Goal: Contribute content: Contribute content

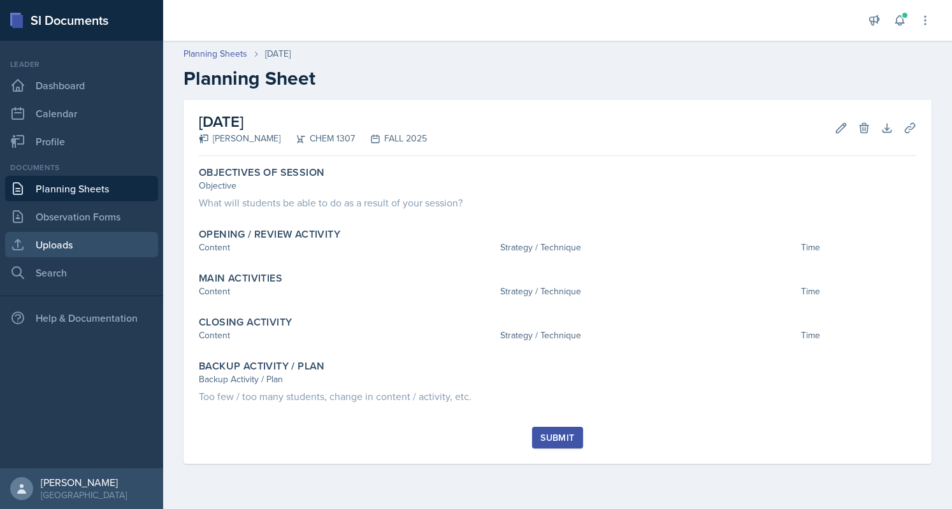
click at [71, 242] on link "Uploads" at bounding box center [81, 244] width 153 height 25
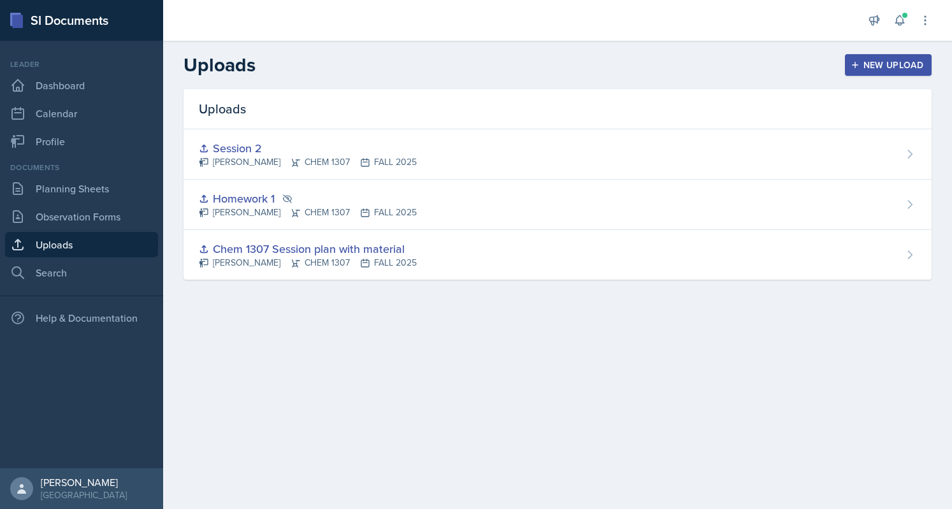
click at [887, 58] on button "New Upload" at bounding box center [888, 65] width 87 height 22
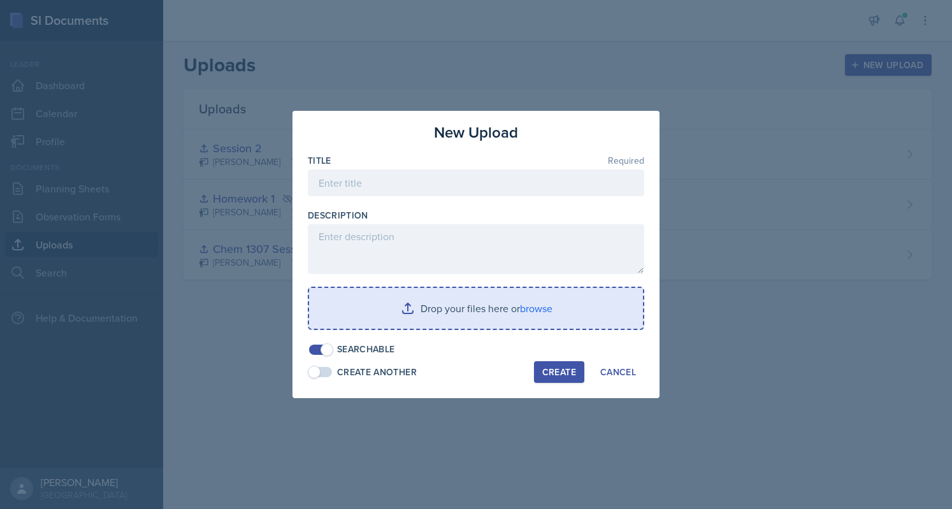
click at [436, 297] on input "file" at bounding box center [476, 308] width 334 height 41
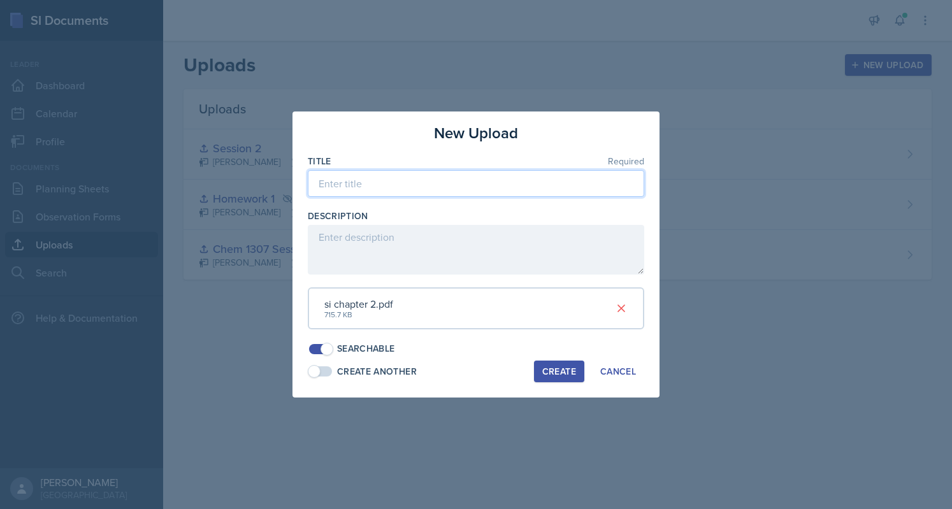
click at [379, 179] on input at bounding box center [476, 183] width 336 height 27
type input "A"
type input "Chapter 2: Atoms molecules and Ions"
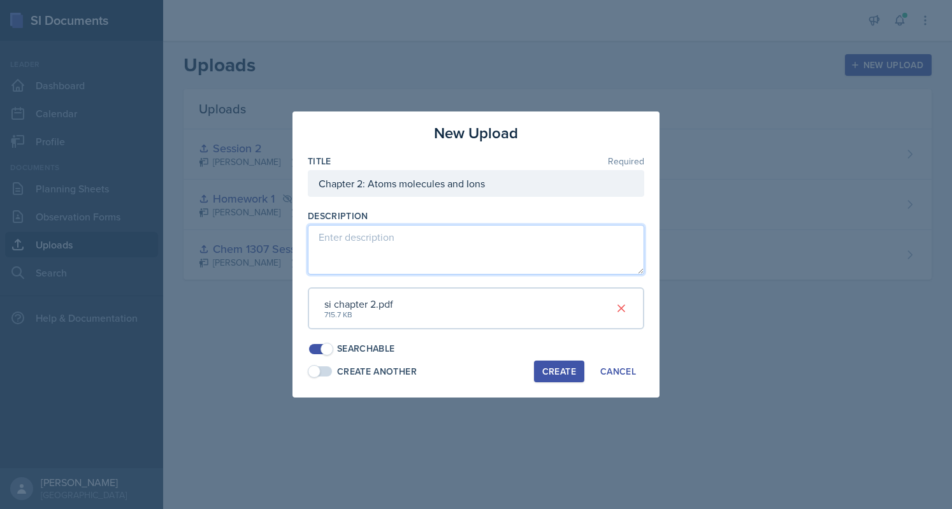
click at [389, 233] on textarea at bounding box center [476, 250] width 336 height 50
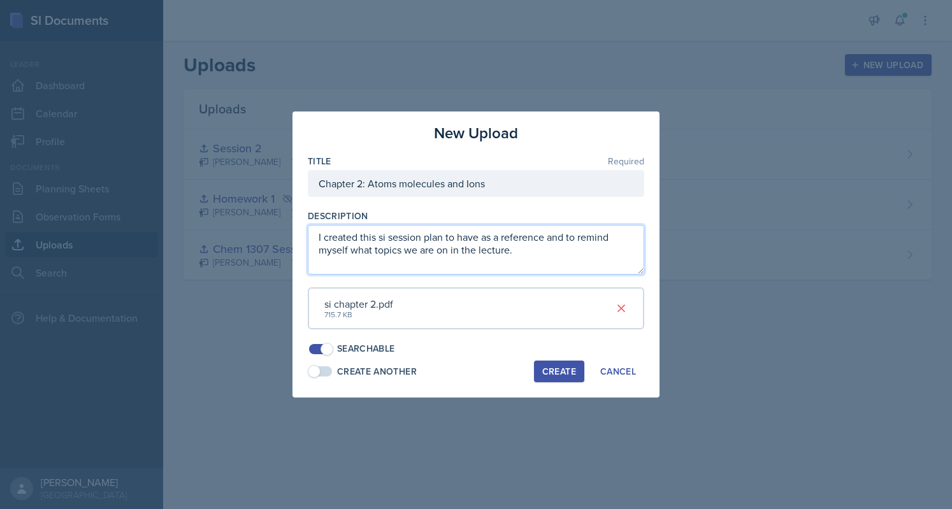
paste textarea "ession plan to serve as a reference and to remind myself of the topics we cover"
type textarea "I created this session plan to serve as a reference and to remind myself of the…"
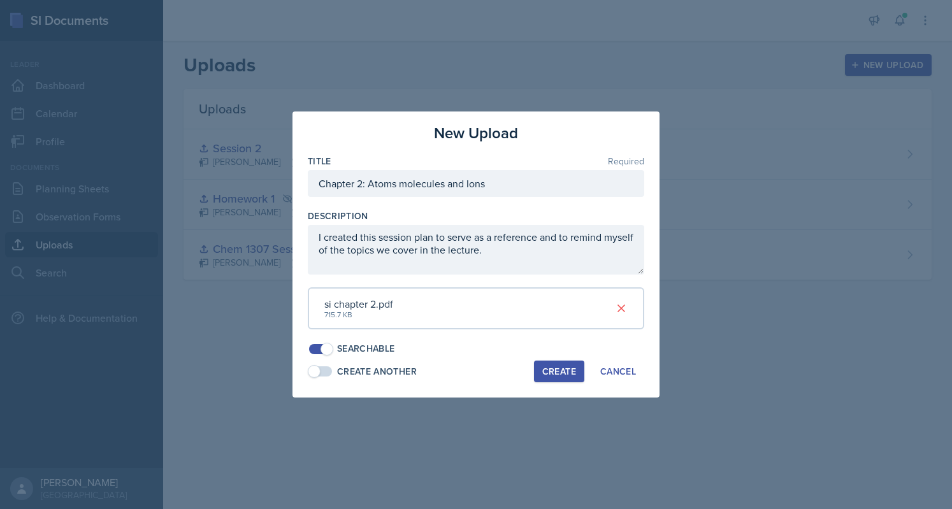
click at [543, 368] on div "Create" at bounding box center [559, 371] width 34 height 10
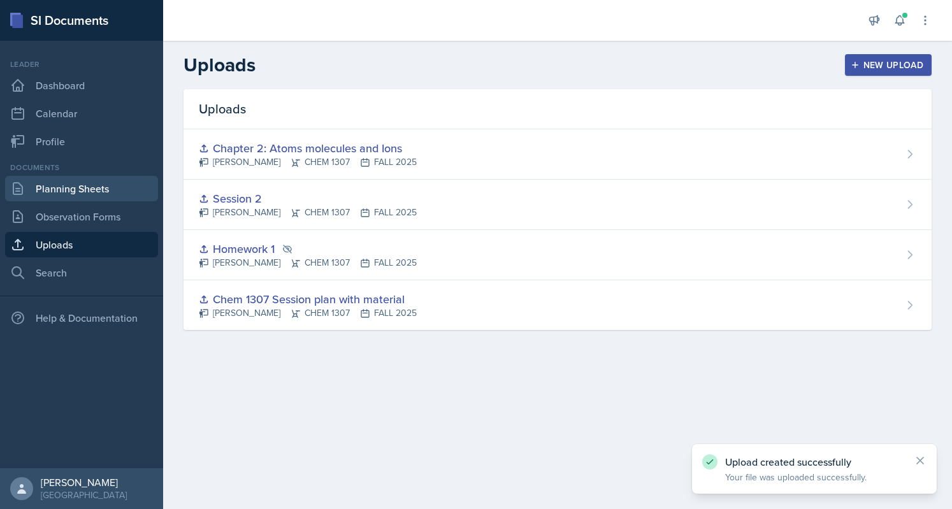
click at [68, 188] on link "Planning Sheets" at bounding box center [81, 188] width 153 height 25
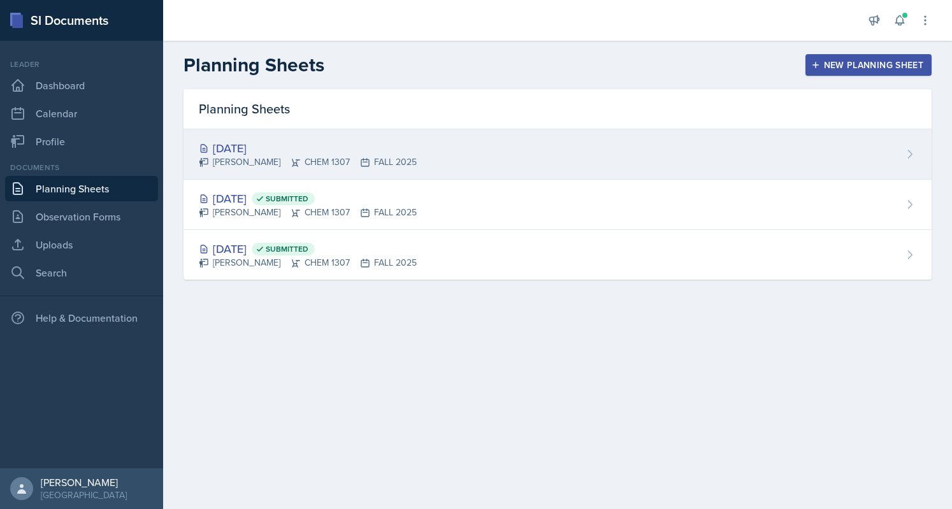
click at [605, 147] on div "Sep 10th, 2025 Jessica Gil CHEM 1307 FALL 2025" at bounding box center [558, 154] width 748 height 50
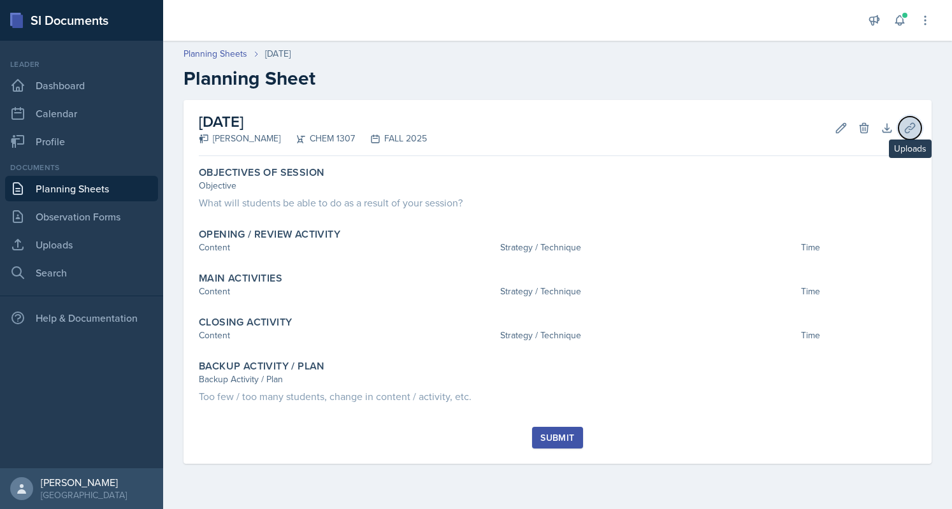
click at [902, 126] on button "Uploads" at bounding box center [910, 128] width 23 height 23
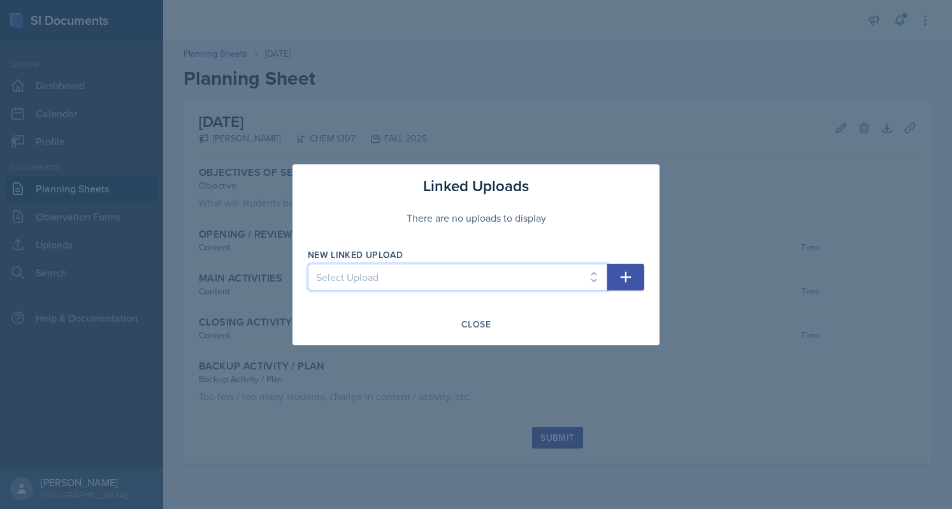
click at [456, 272] on select "Select Upload Chem 1307 Session plan with material Homework 1 Session 2 Chapter…" at bounding box center [458, 277] width 300 height 27
select select "da1b665c-e81e-4cf7-b78a-ec5918186425"
click at [308, 264] on select "Select Upload Chem 1307 Session plan with material Homework 1 Session 2 Chapter…" at bounding box center [458, 277] width 300 height 27
click at [630, 278] on icon "button" at bounding box center [625, 277] width 15 height 15
select select
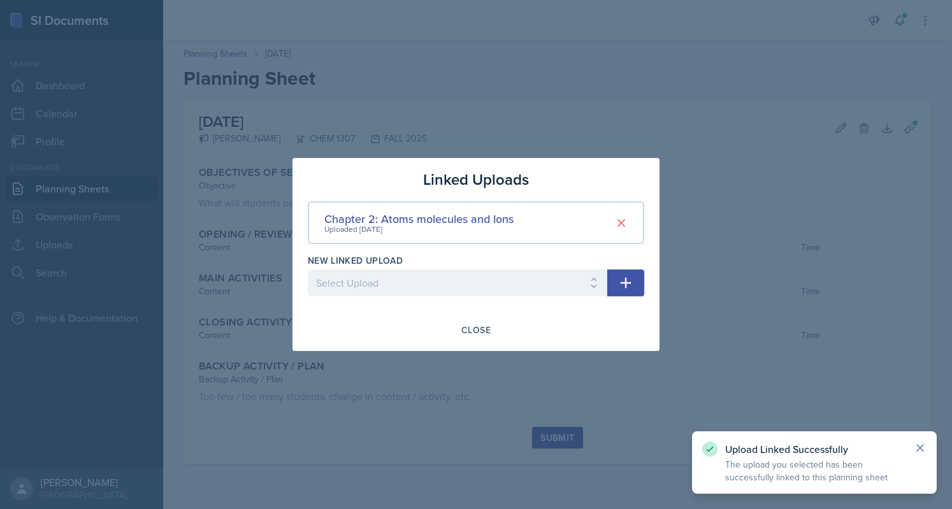
click at [919, 445] on icon at bounding box center [920, 448] width 13 height 13
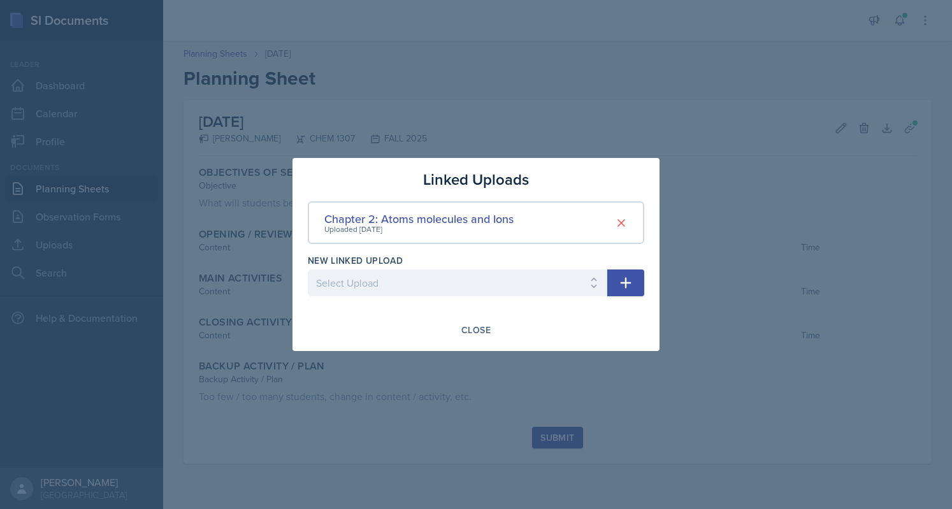
click at [661, 170] on div at bounding box center [476, 254] width 952 height 509
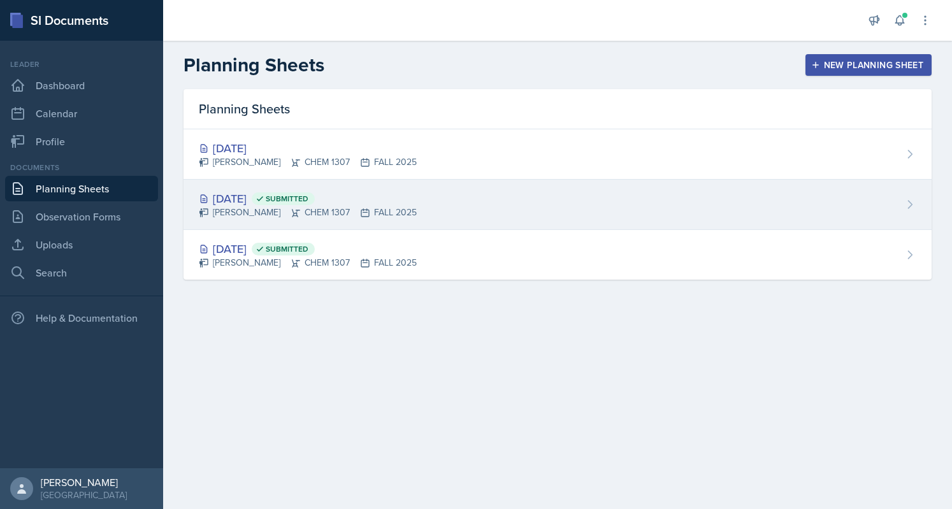
click at [450, 203] on div "Sep 3rd, 2025 Submitted Jessica Gil CHEM 1307 FALL 2025" at bounding box center [558, 205] width 748 height 50
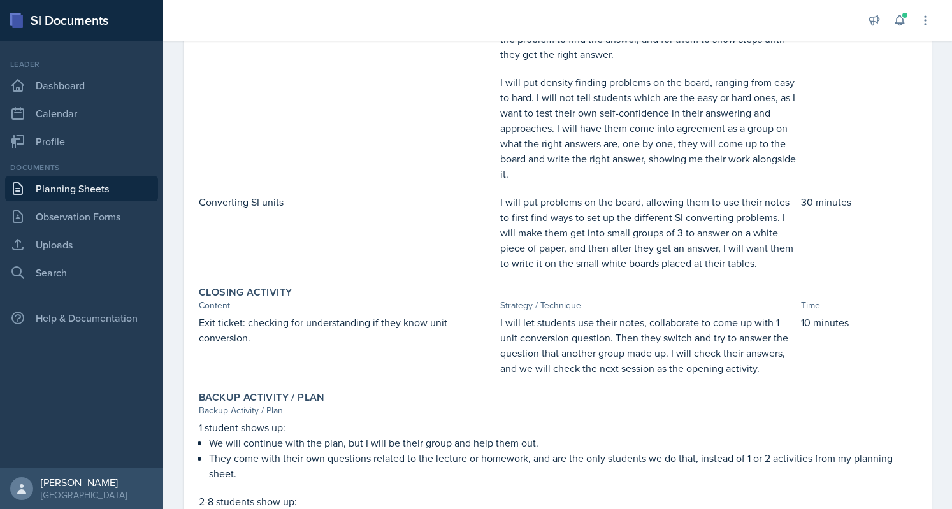
scroll to position [560, 0]
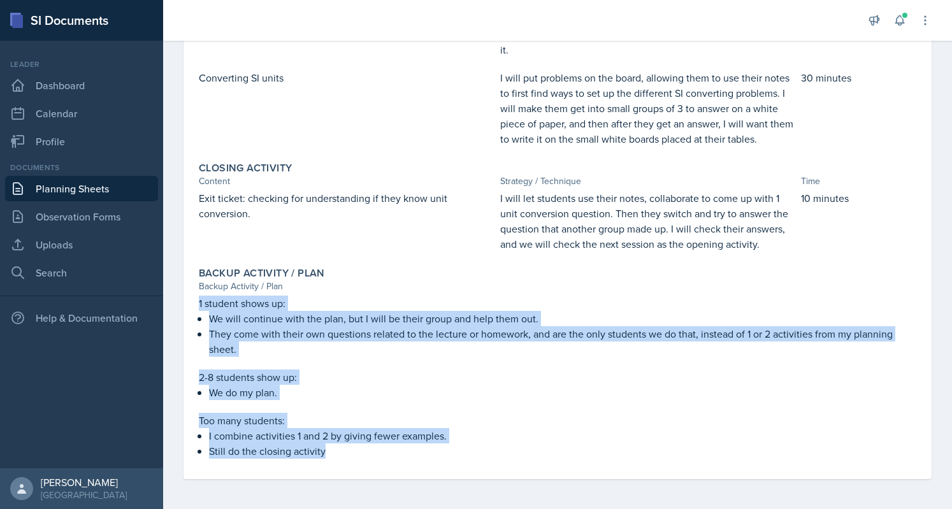
drag, startPoint x: 199, startPoint y: 303, endPoint x: 350, endPoint y: 456, distance: 214.9
click at [350, 456] on div "1 student shows up: We will continue with the plan, but I will be their group a…" at bounding box center [558, 377] width 718 height 163
copy div "1 student shows up: We will continue with the plan, but I will be their group a…"
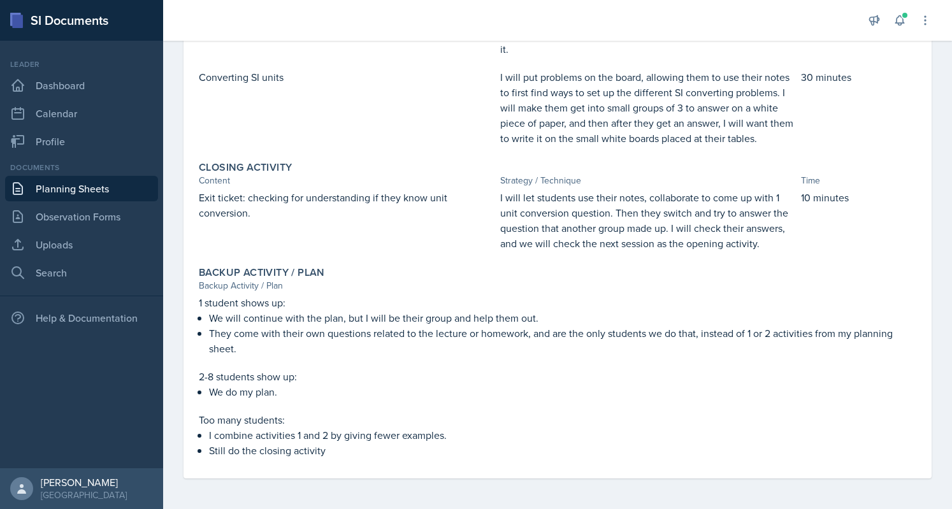
scroll to position [560, 0]
click at [89, 81] on link "Dashboard" at bounding box center [81, 85] width 153 height 25
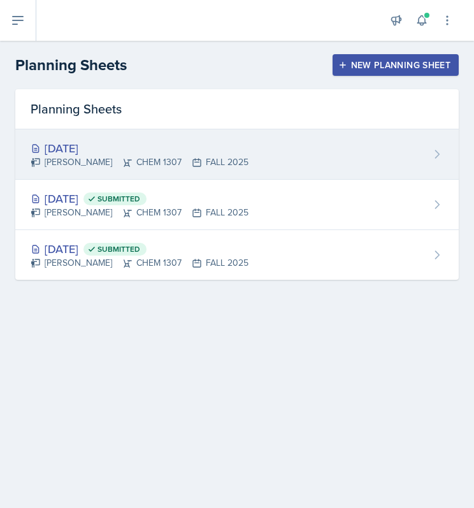
click at [131, 152] on div "[DATE]" at bounding box center [140, 148] width 218 height 17
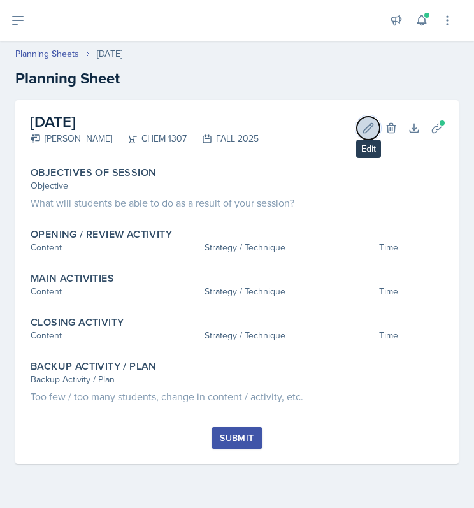
click at [375, 131] on button "Edit" at bounding box center [368, 128] width 23 height 23
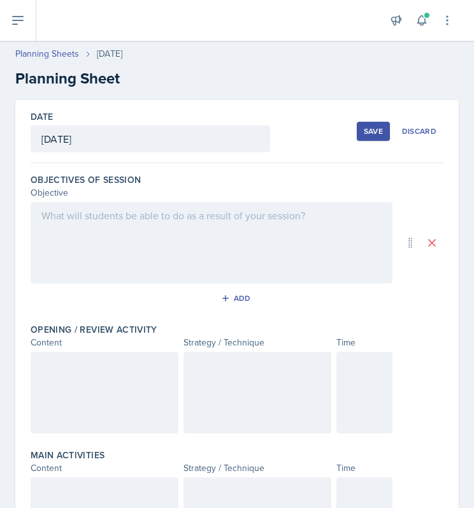
scroll to position [375, 0]
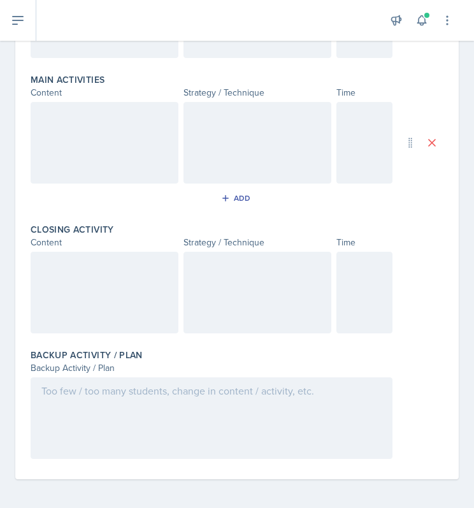
click at [98, 393] on div at bounding box center [212, 418] width 362 height 82
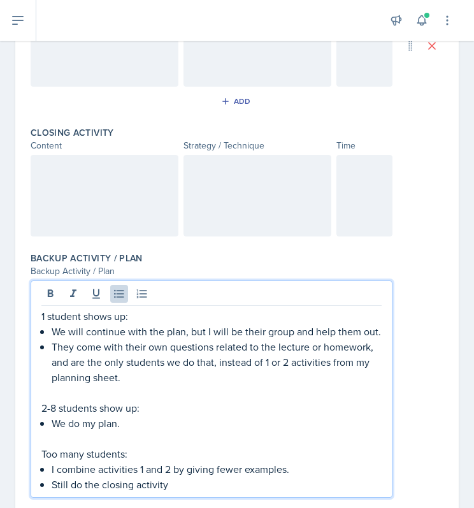
scroll to position [0, 0]
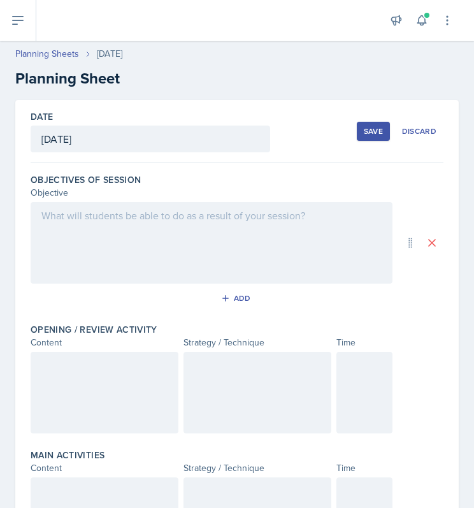
click at [58, 234] on div at bounding box center [212, 243] width 362 height 82
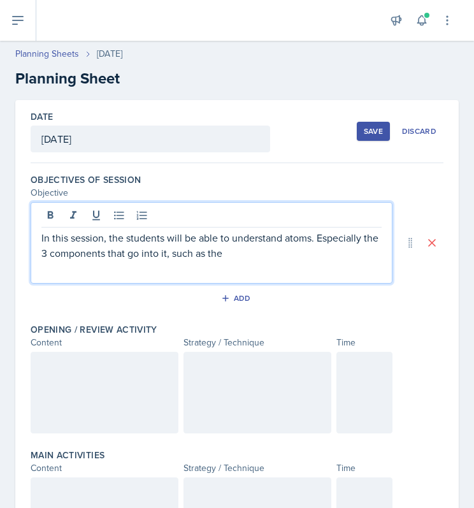
click at [255, 261] on div "In this session, the students will be able to understand atoms. Especially the …" at bounding box center [212, 243] width 362 height 82
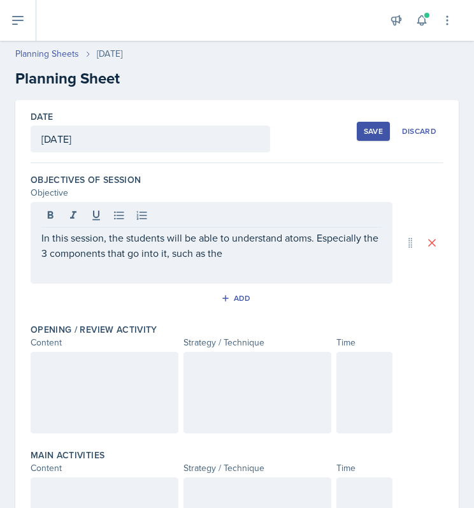
click at [263, 260] on div "In this session, the students will be able to understand atoms. Especially the …" at bounding box center [212, 243] width 362 height 82
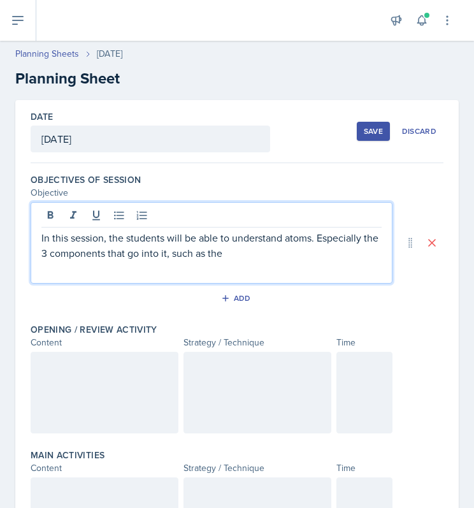
click at [250, 257] on p "In this session, the students will be able to understand atoms. Especially the …" at bounding box center [211, 245] width 340 height 31
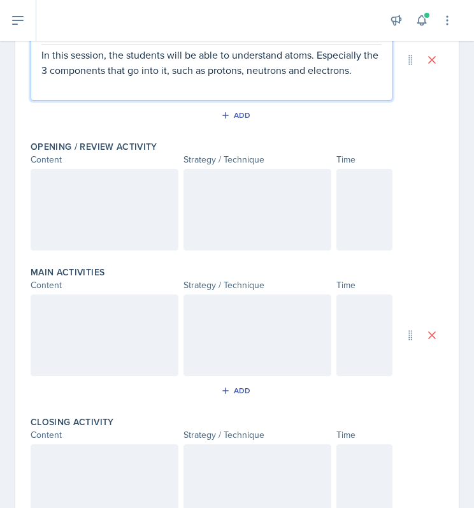
scroll to position [184, 0]
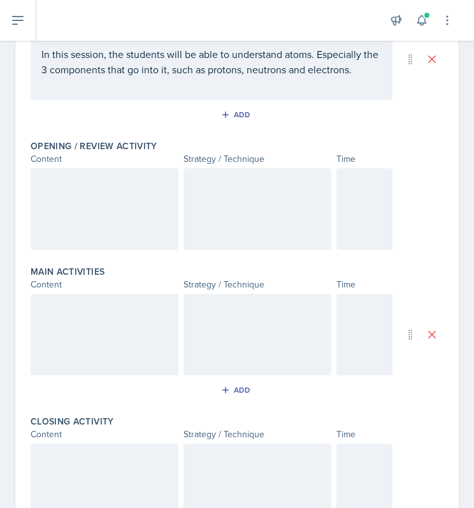
click at [124, 197] on div at bounding box center [105, 209] width 148 height 82
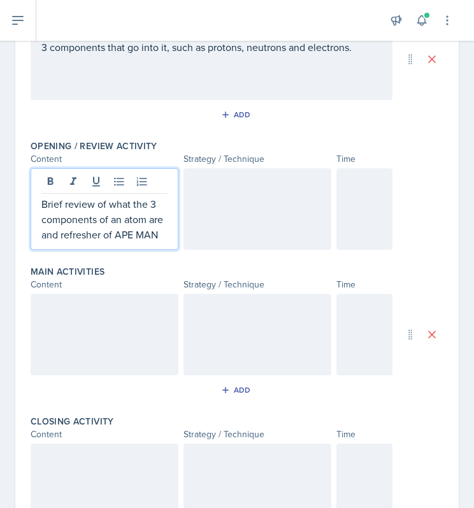
click at [68, 236] on p "Brief review of what the 3 components of an atom are and refresher of APE MAN" at bounding box center [104, 219] width 126 height 46
click at [94, 250] on div "Brief review of what the 3 components of an atom are. A refresher of APE MAN" at bounding box center [105, 209] width 148 height 82
click at [86, 242] on p "Brief review of what the 3 components of an atom are. A refresher of APE MAN" at bounding box center [104, 219] width 126 height 46
drag, startPoint x: 86, startPoint y: 254, endPoint x: 39, endPoint y: 197, distance: 74.2
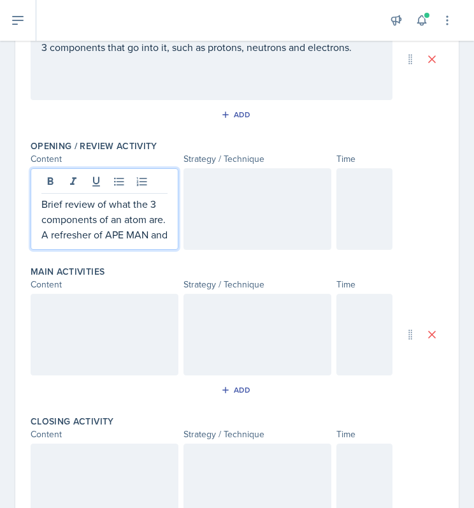
click at [39, 197] on div "Brief review of what the 3 components of an atom are. A refresher of APE MAN and" at bounding box center [105, 209] width 148 height 82
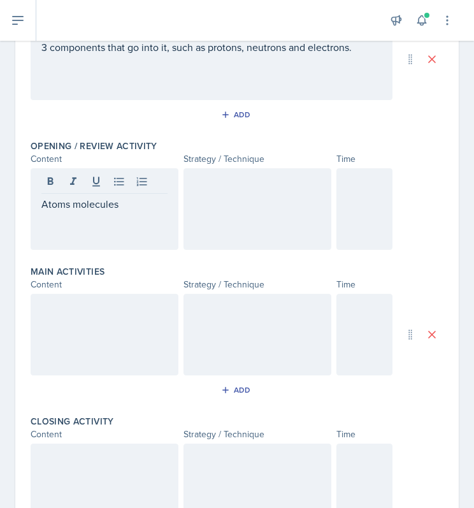
click at [274, 189] on div at bounding box center [258, 209] width 148 height 82
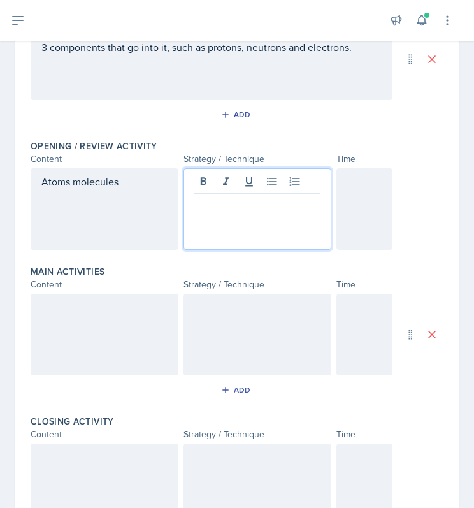
scroll to position [205, 0]
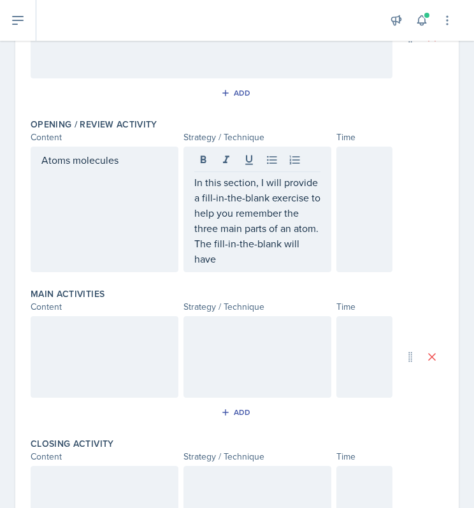
click at [256, 266] on div "In this section, I will provide a fill-in-the-blank exercise to help you rememb…" at bounding box center [258, 210] width 148 height 126
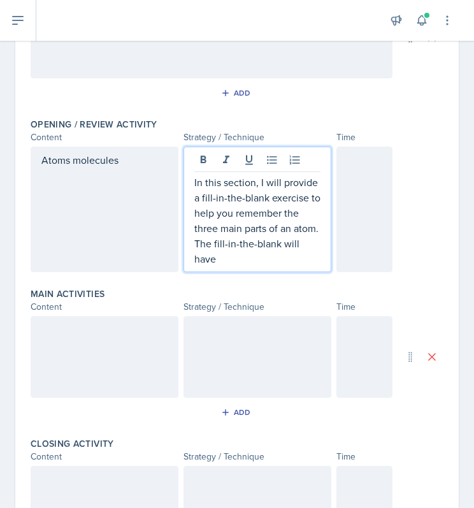
click at [246, 261] on p "In this section, I will provide a fill-in-the-blank exercise to help you rememb…" at bounding box center [257, 221] width 126 height 92
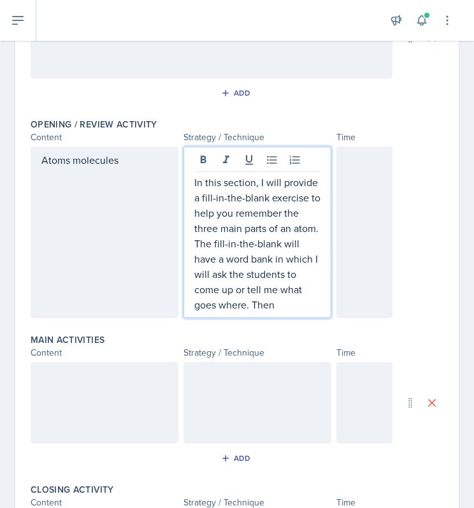
click at [314, 302] on p "In this section, I will provide a fill-in-the-blank exercise to help you rememb…" at bounding box center [257, 244] width 126 height 138
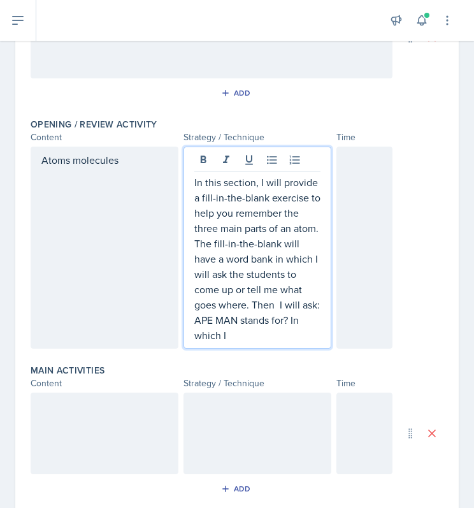
click at [291, 305] on p "In this section, I will provide a fill-in-the-blank exercise to help you rememb…" at bounding box center [257, 259] width 126 height 168
click at [289, 304] on p "In this section, I will provide a fill-in-the-blank exercise to help you rememb…" at bounding box center [257, 259] width 126 height 168
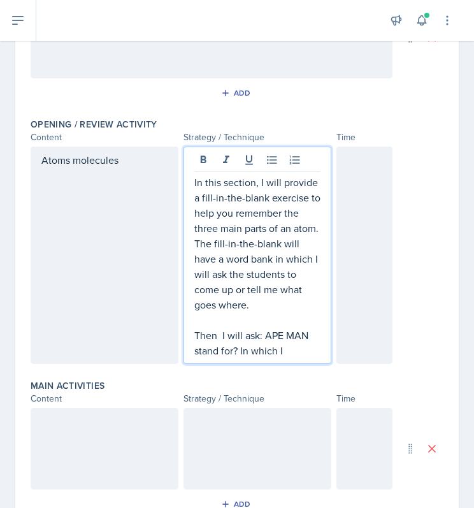
click at [282, 348] on p "Then I will ask: APE MAN stand for? In which I" at bounding box center [257, 343] width 126 height 31
click at [261, 331] on p "Then I will ask: APE MAN stand for? In which I" at bounding box center [257, 343] width 126 height 31
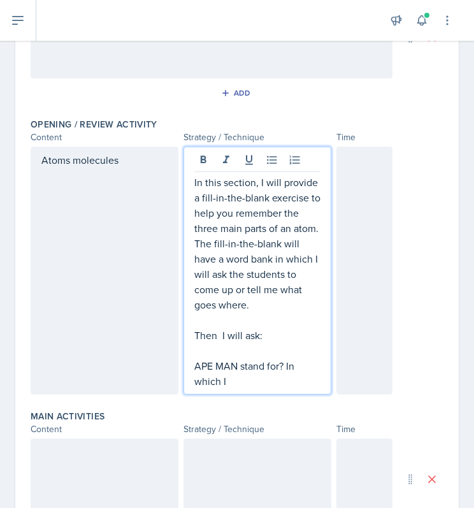
click at [282, 360] on p "APE MAN stand for? In which I" at bounding box center [257, 373] width 126 height 31
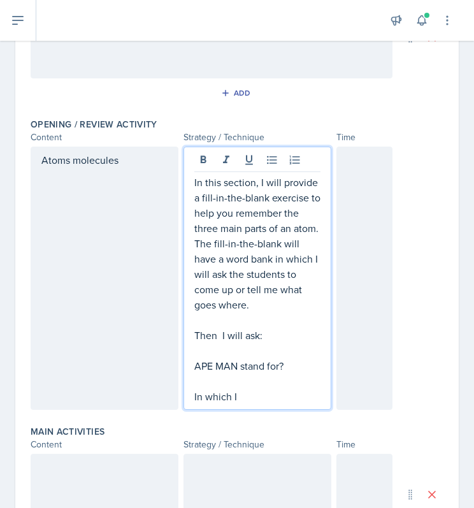
click at [260, 389] on p "In which I" at bounding box center [257, 396] width 126 height 15
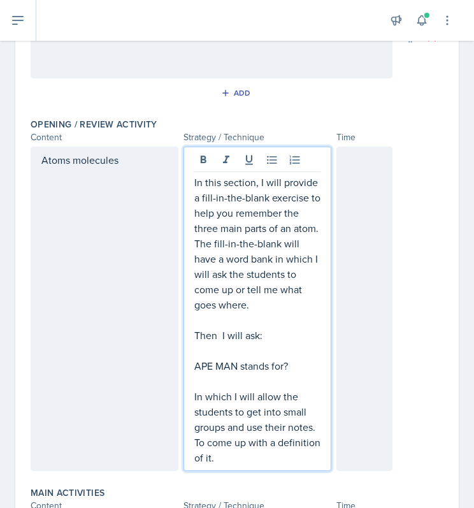
click at [264, 458] on p "In which I will allow the students to get into small groups and use their notes…" at bounding box center [257, 427] width 126 height 76
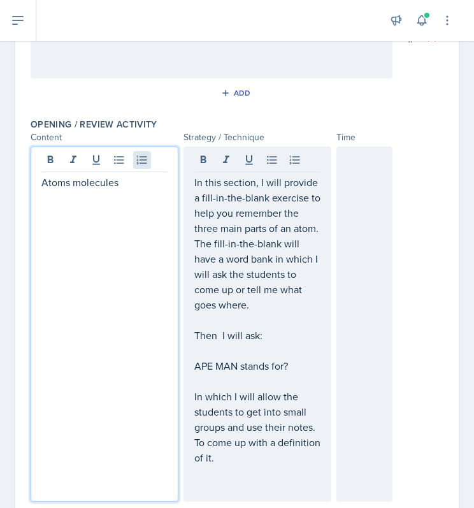
click at [134, 156] on div "Atoms molecules" at bounding box center [105, 324] width 148 height 355
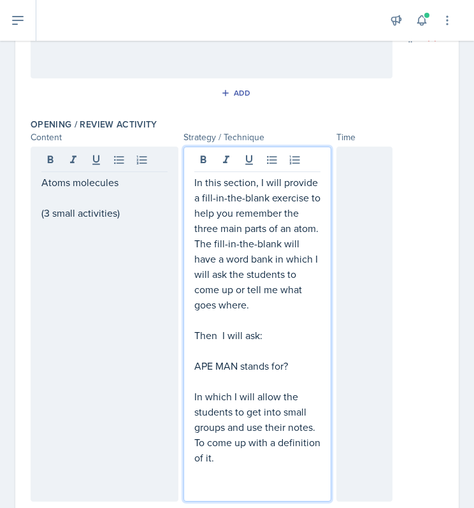
click at [194, 308] on div "In this section, I will provide a fill-in-the-blank exercise to help you rememb…" at bounding box center [257, 335] width 126 height 321
click at [194, 308] on p "In this section, I will provide a fill-in-the-blank exercise to help you rememb…" at bounding box center [257, 244] width 126 height 138
click at [213, 335] on p "Then I will ask:" at bounding box center [257, 335] width 126 height 15
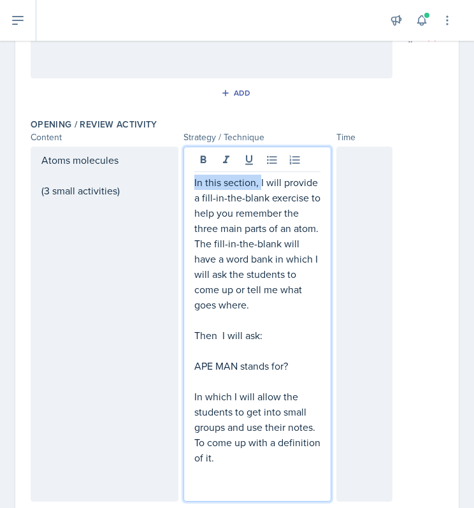
drag, startPoint x: 256, startPoint y: 182, endPoint x: 180, endPoint y: 173, distance: 75.7
click at [184, 173] on div "In this section, I will provide a fill-in-the-blank exercise to help you rememb…" at bounding box center [258, 324] width 148 height 355
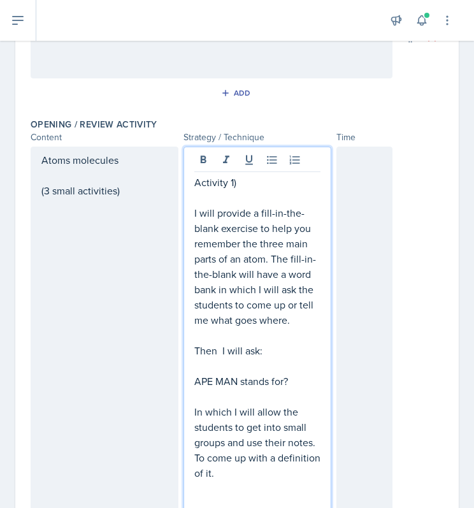
click at [247, 351] on p "Then I will ask:" at bounding box center [257, 350] width 126 height 15
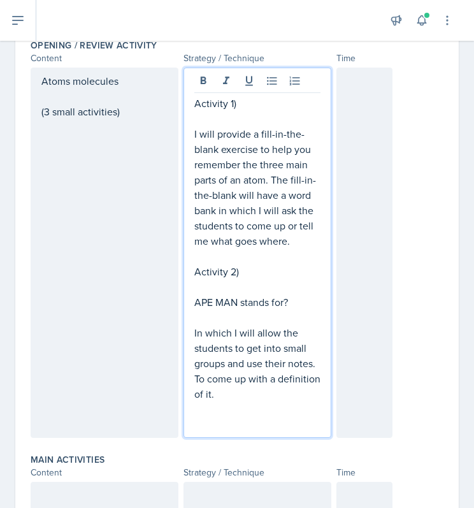
scroll to position [285, 0]
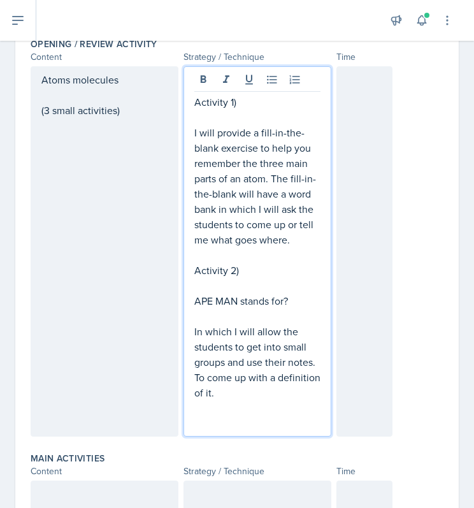
click at [263, 394] on p "In which I will allow the students to get into small groups and use their notes…" at bounding box center [257, 362] width 126 height 76
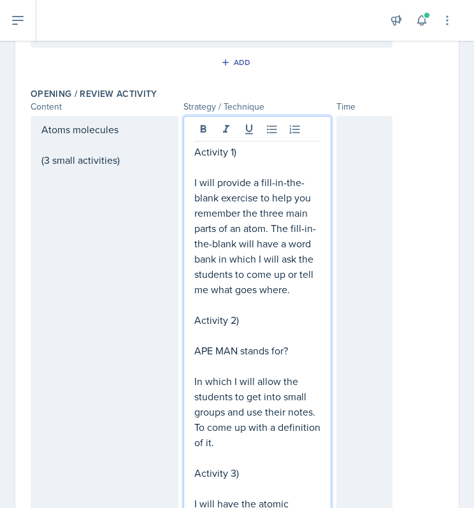
scroll to position [235, 0]
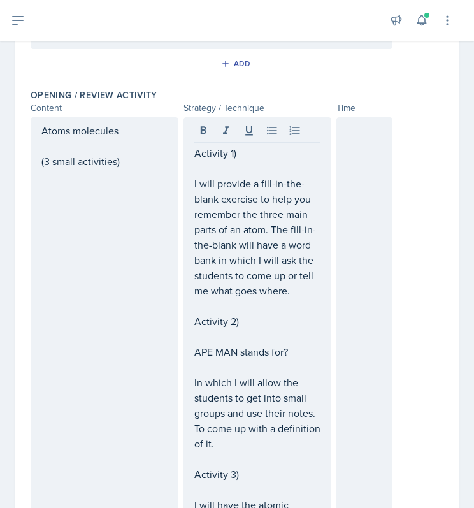
click at [336, 168] on div at bounding box center [364, 378] width 56 height 523
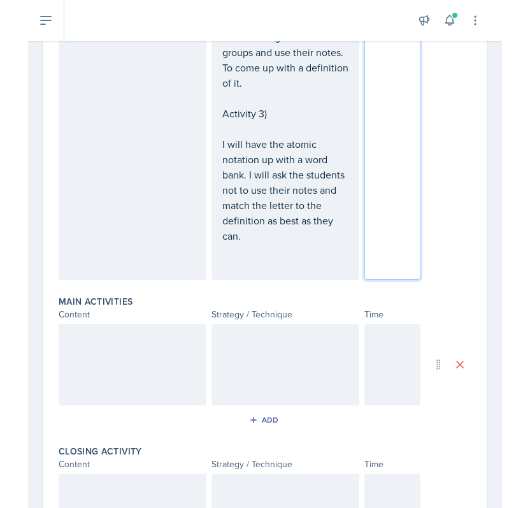
scroll to position [574, 0]
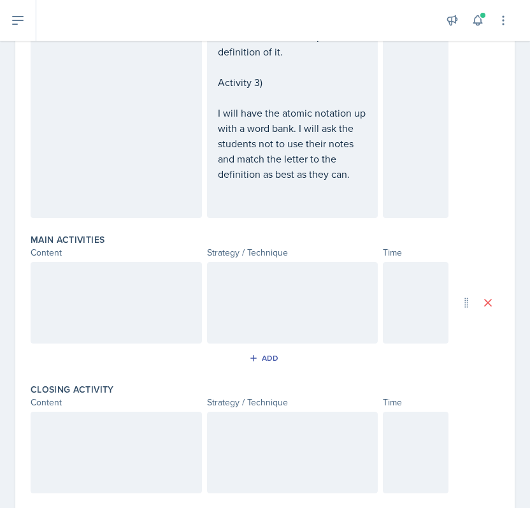
click at [90, 303] on div at bounding box center [116, 303] width 171 height 82
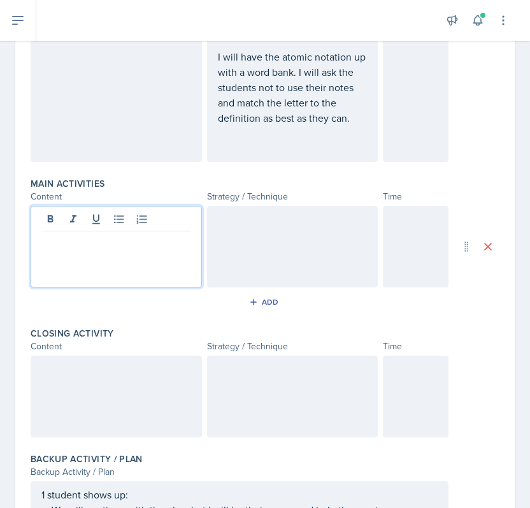
scroll to position [630, 0]
drag, startPoint x: 105, startPoint y: 257, endPoint x: 182, endPoint y: 259, distance: 77.1
click at [182, 259] on p "Practice sets: finding protons, mass number, atomic number," at bounding box center [116, 248] width 150 height 31
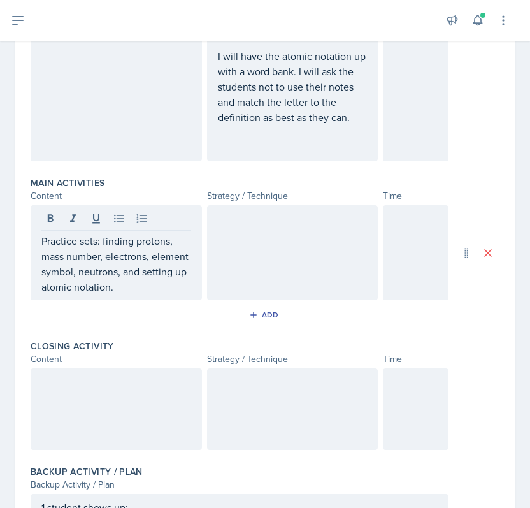
click at [235, 249] on div at bounding box center [292, 252] width 171 height 95
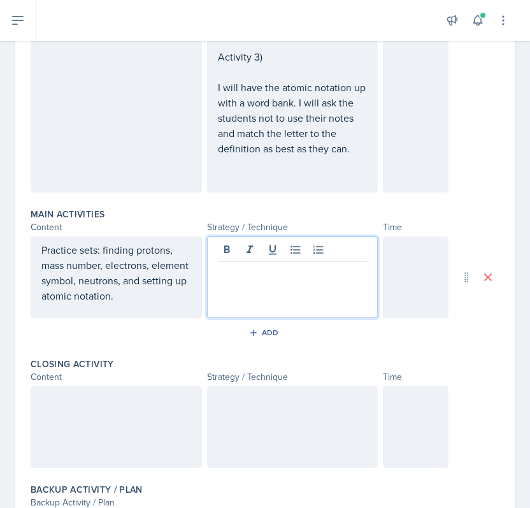
scroll to position [686, 0]
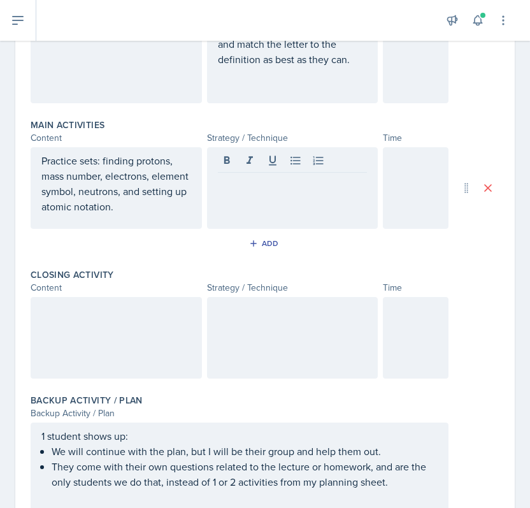
click at [398, 329] on div at bounding box center [416, 338] width 66 height 82
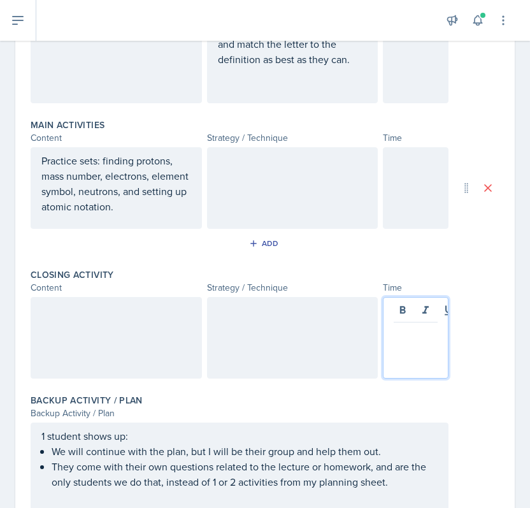
scroll to position [711, 0]
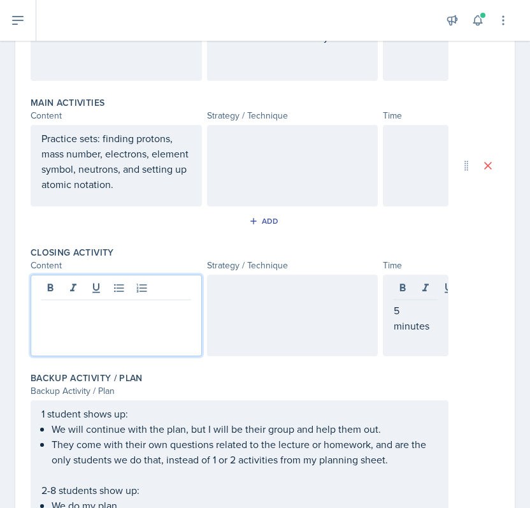
click at [89, 287] on div at bounding box center [116, 316] width 171 height 82
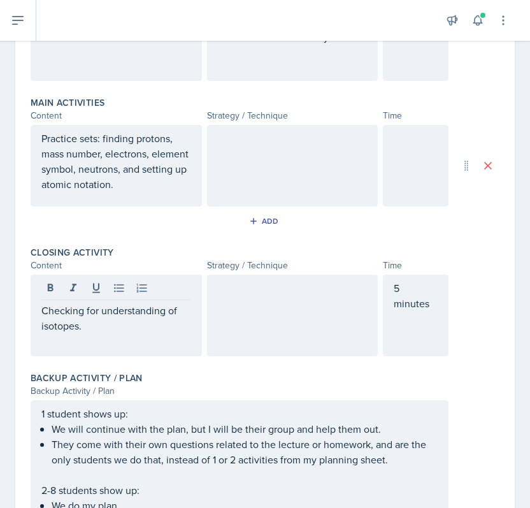
click at [262, 319] on div at bounding box center [292, 316] width 171 height 82
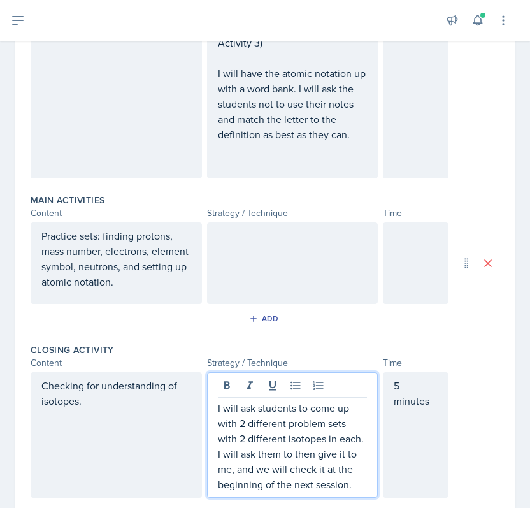
scroll to position [763, 0]
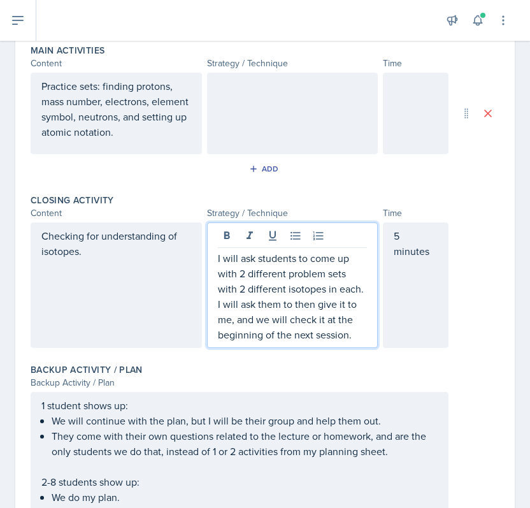
click at [393, 96] on div at bounding box center [416, 114] width 66 height 82
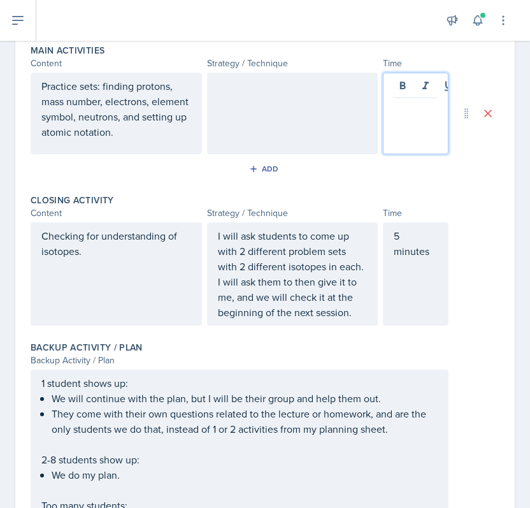
scroll to position [785, 0]
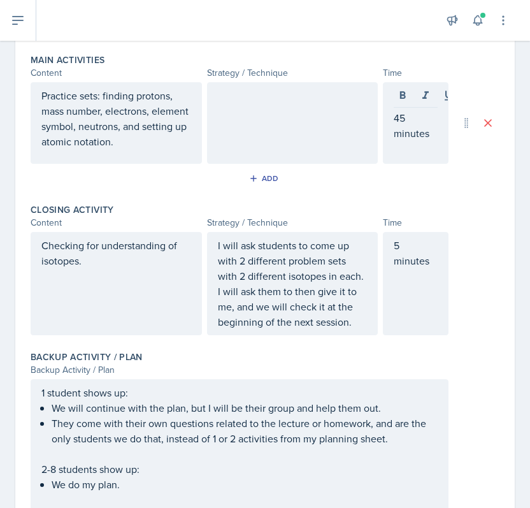
click at [271, 102] on div at bounding box center [292, 123] width 171 height 82
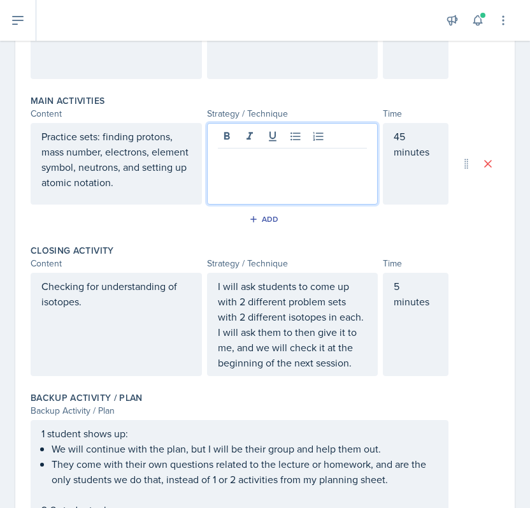
scroll to position [712, 0]
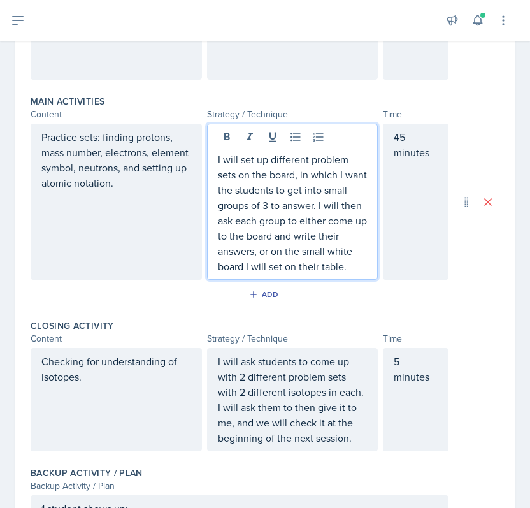
click at [347, 155] on p "I will set up different problem sets on the board, in which I want the students…" at bounding box center [293, 213] width 150 height 122
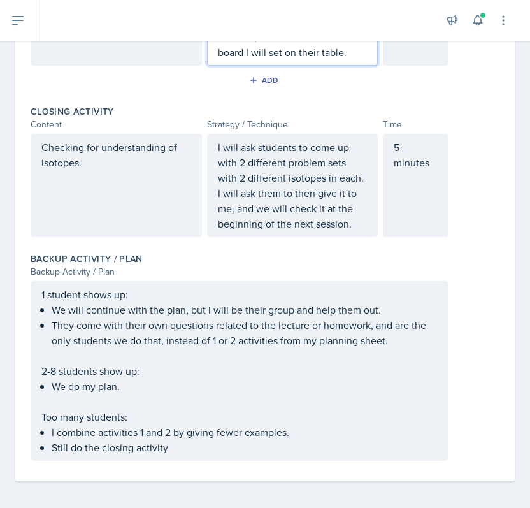
scroll to position [964, 0]
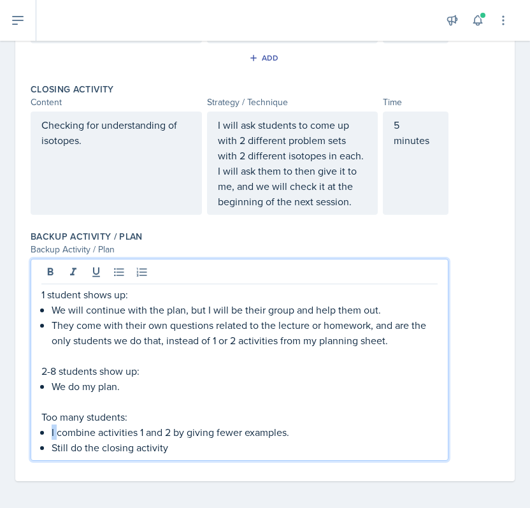
drag, startPoint x: 57, startPoint y: 427, endPoint x: 217, endPoint y: 419, distance: 159.5
click at [217, 419] on div "1 student shows up: We will continue with the plan, but I will be their group a…" at bounding box center [239, 371] width 396 height 168
click at [77, 424] on p "I combine activities 1 and 2 by giving fewer examples." at bounding box center [245, 431] width 386 height 15
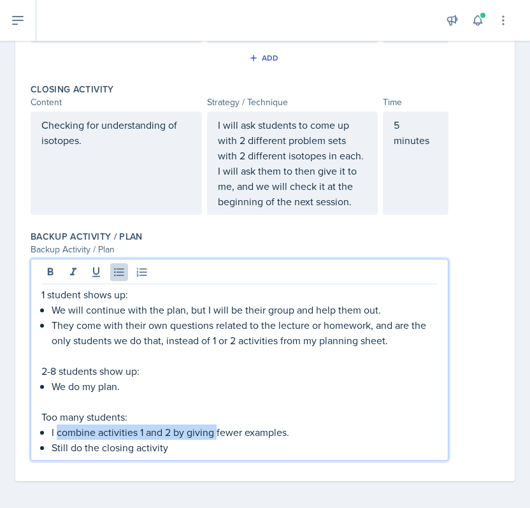
drag, startPoint x: 55, startPoint y: 430, endPoint x: 216, endPoint y: 432, distance: 160.6
click at [216, 432] on p "I combine activities 1 and 2 by giving fewer examples." at bounding box center [245, 431] width 386 height 15
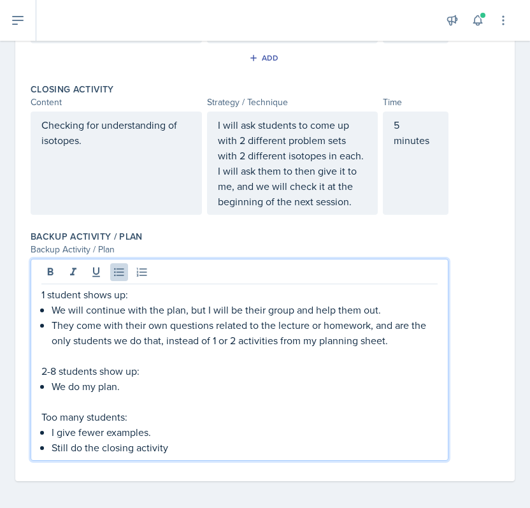
click at [175, 428] on p "I give fewer examples." at bounding box center [245, 431] width 386 height 15
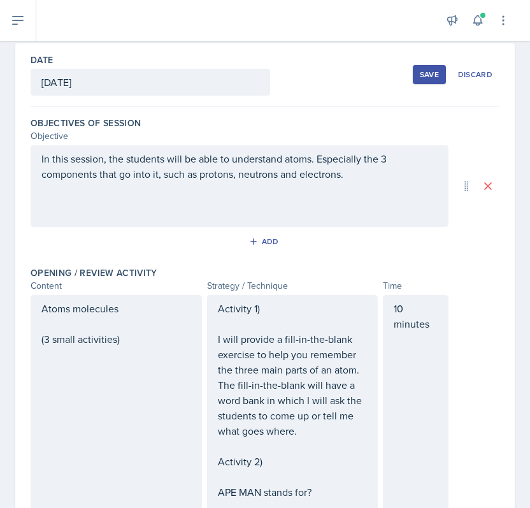
scroll to position [0, 0]
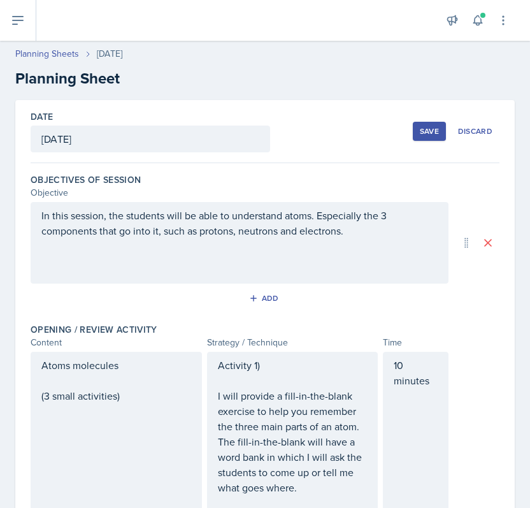
click at [424, 124] on button "Save" at bounding box center [429, 131] width 33 height 19
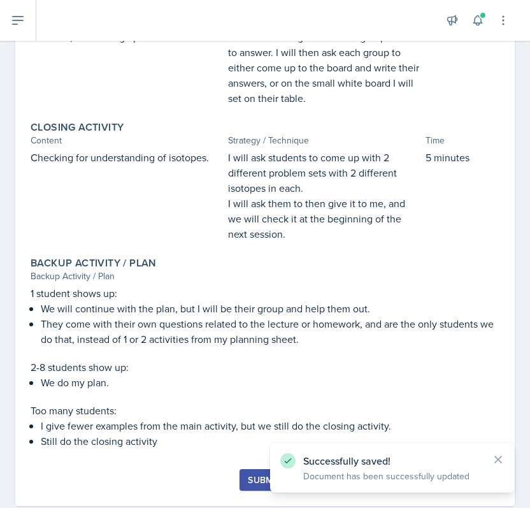
scroll to position [690, 0]
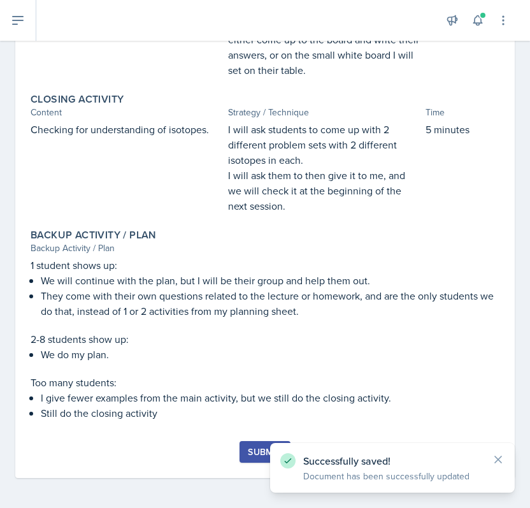
click at [263, 447] on div "Submit" at bounding box center [265, 452] width 34 height 10
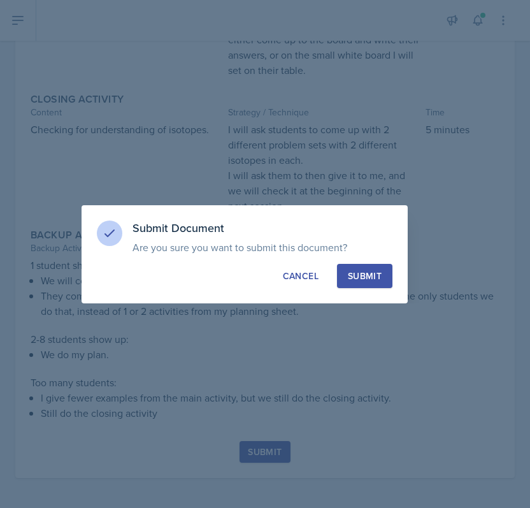
click at [371, 270] on div "Submit" at bounding box center [365, 276] width 34 height 13
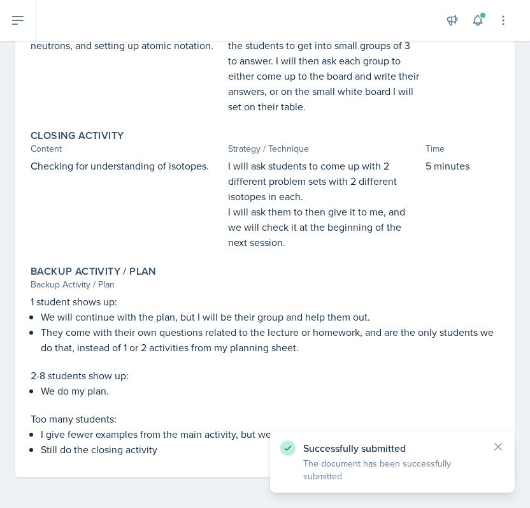
scroll to position [653, 0]
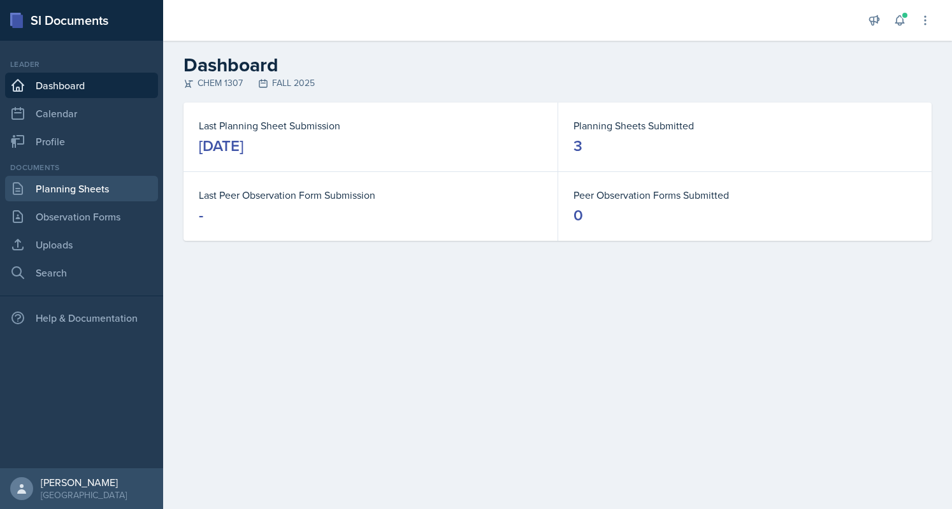
click at [90, 181] on link "Planning Sheets" at bounding box center [81, 188] width 153 height 25
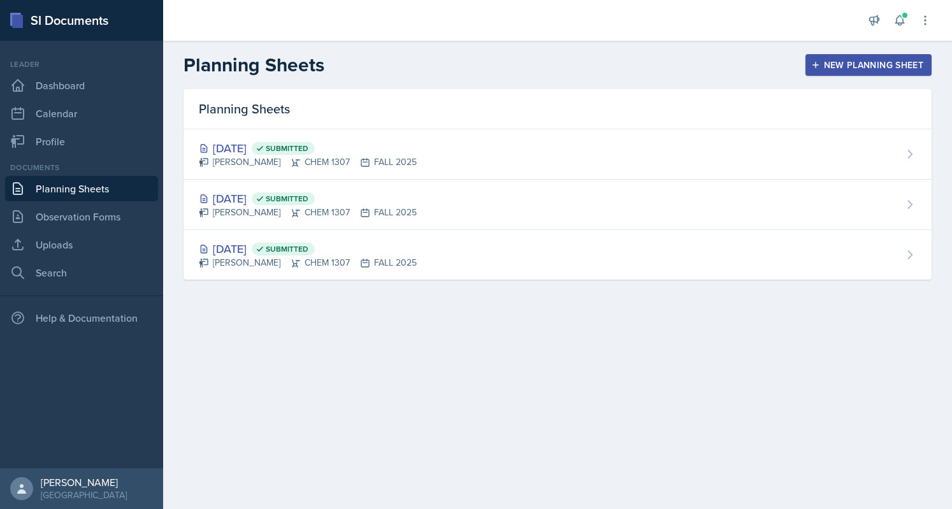
click at [568, 349] on main "Planning Sheets New Planning Sheet Planning Sheets [DATE] Submitted [PERSON_NAM…" at bounding box center [557, 275] width 789 height 468
